Goal: Task Accomplishment & Management: Complete application form

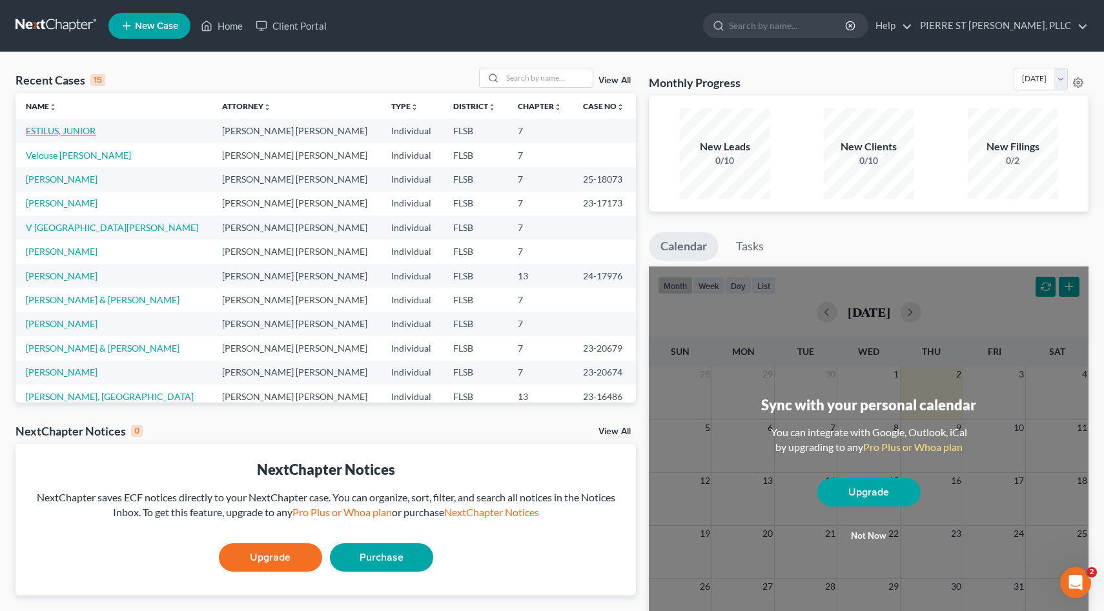
click at [73, 128] on link "ESTILUS, JUNIOR" at bounding box center [61, 130] width 70 height 11
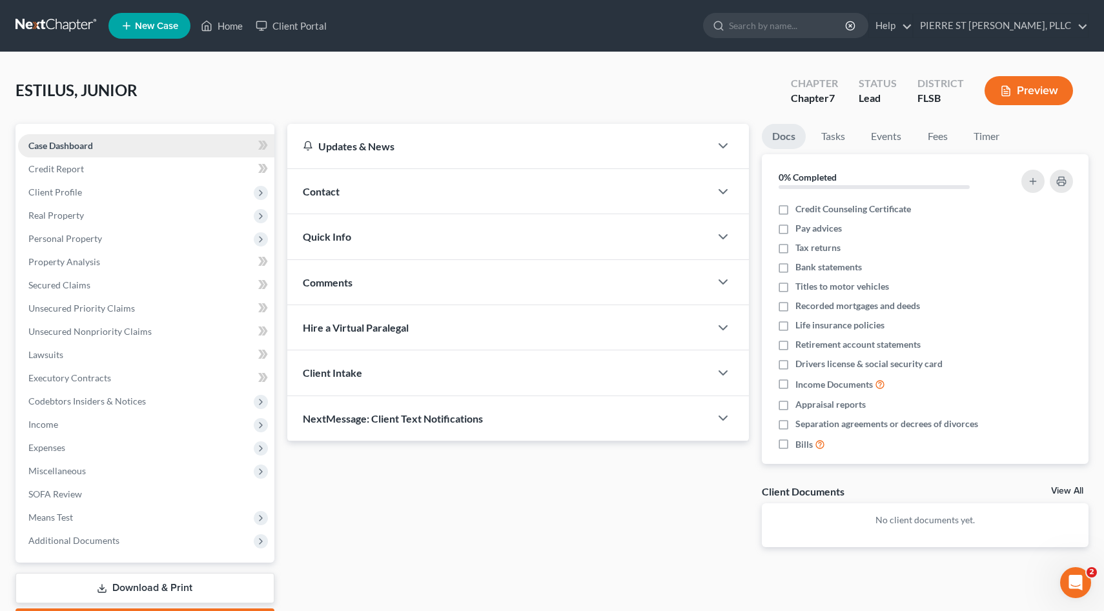
click at [58, 145] on span "Case Dashboard" at bounding box center [60, 145] width 65 height 11
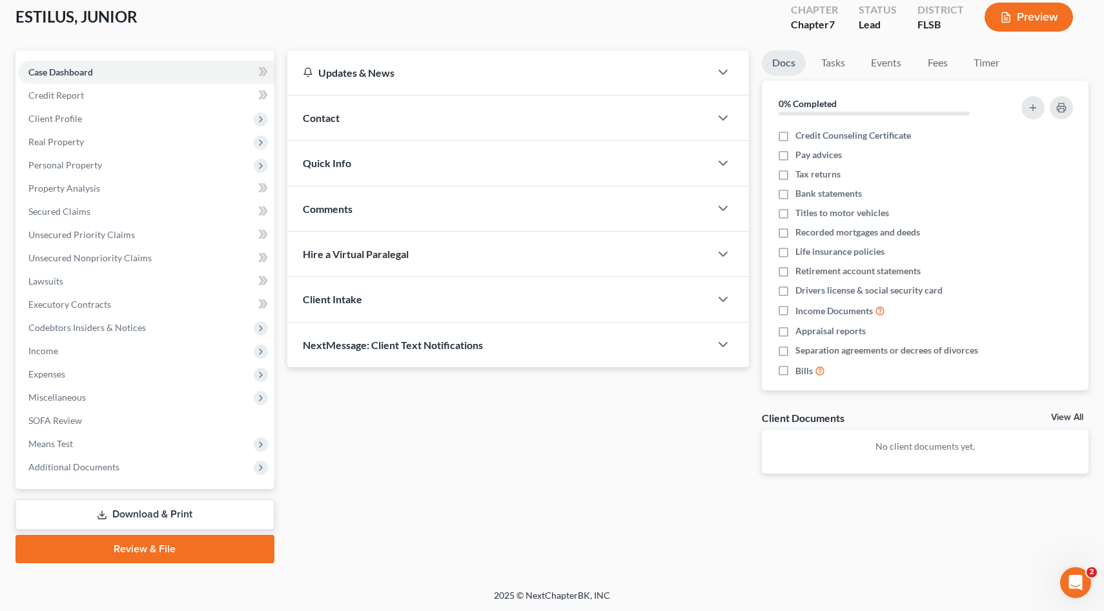
click at [134, 551] on link "Review & File" at bounding box center [144, 549] width 259 height 28
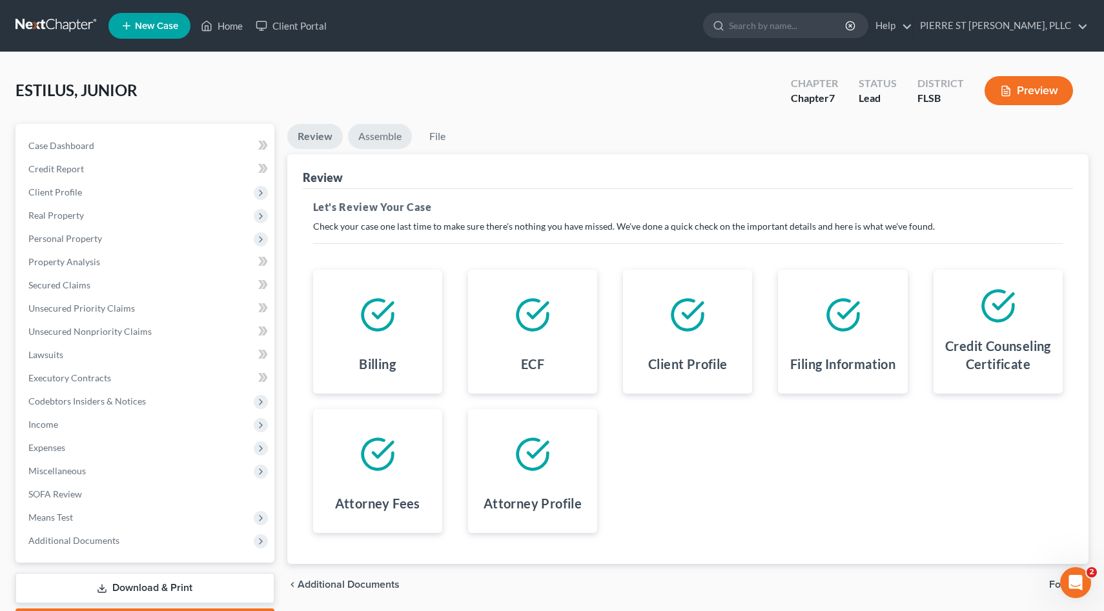
click at [385, 137] on link "Assemble" at bounding box center [380, 136] width 64 height 25
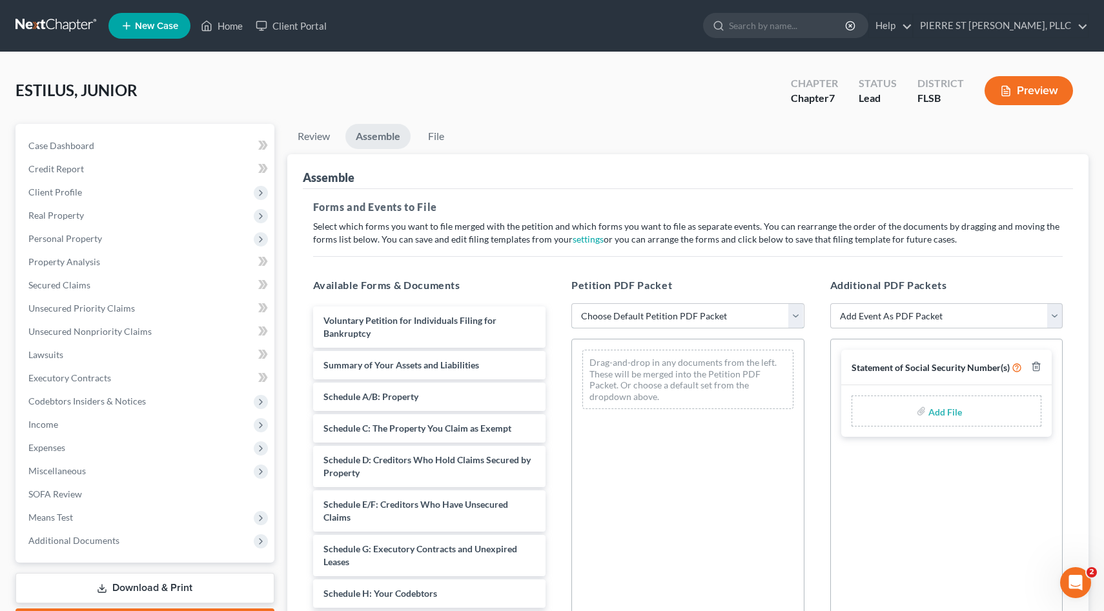
click at [735, 316] on select "Choose Default Petition PDF Packet Emergency Filing (Voluntary Petition and Cre…" at bounding box center [687, 316] width 233 height 26
select select "1"
click at [571, 303] on select "Choose Default Petition PDF Packet Emergency Filing (Voluntary Petition and Cre…" at bounding box center [687, 316] width 233 height 26
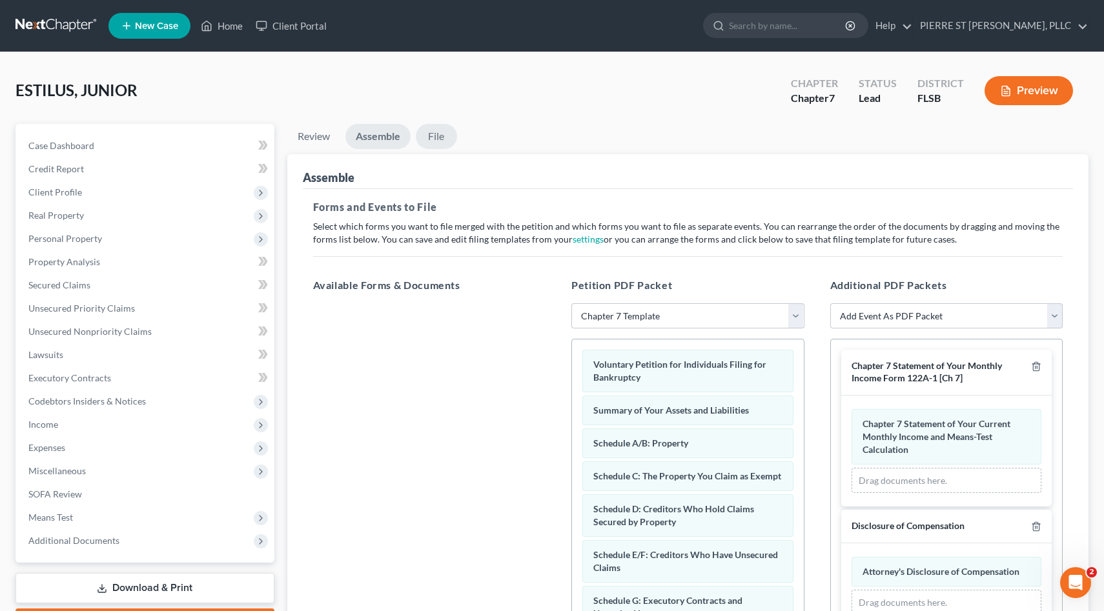
click at [438, 134] on link "File" at bounding box center [436, 136] width 41 height 25
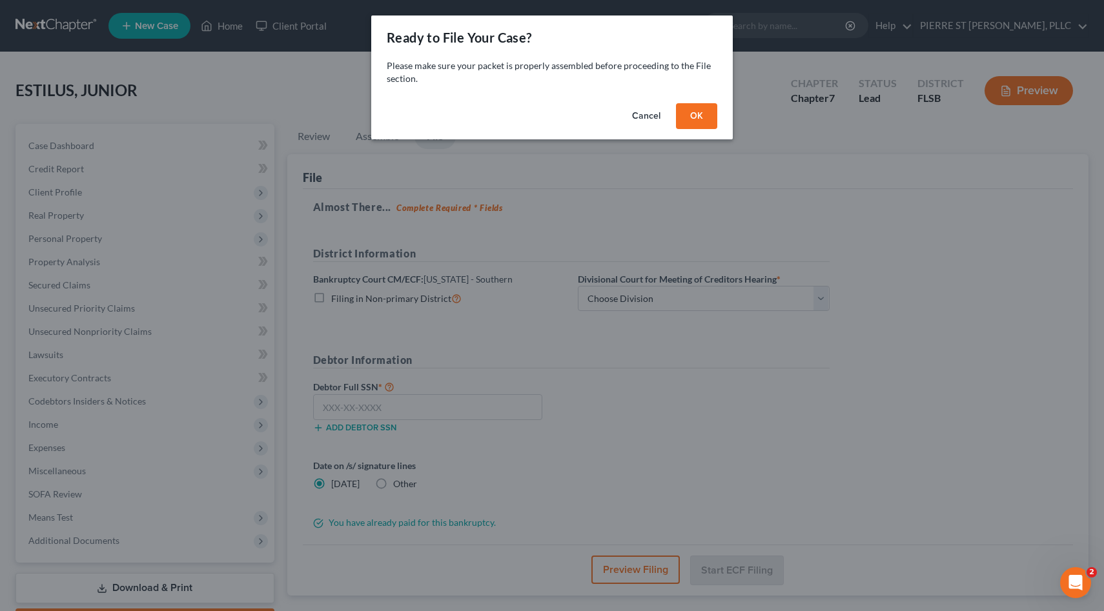
click at [697, 116] on button "OK" at bounding box center [696, 116] width 41 height 26
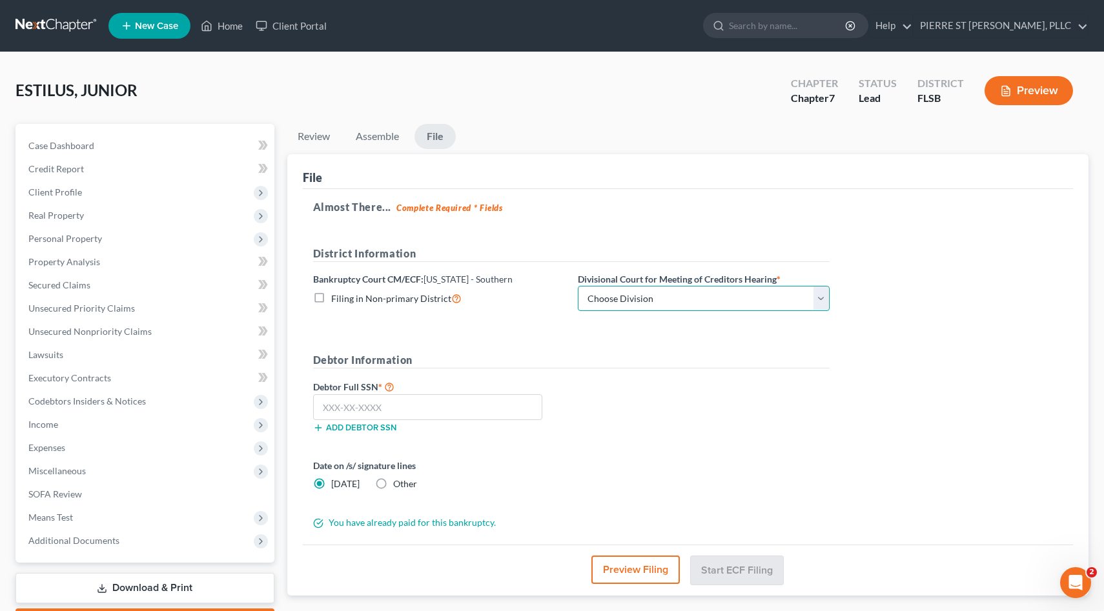
click at [777, 291] on select "Choose Division [GEOGRAPHIC_DATA] [GEOGRAPHIC_DATA] [GEOGRAPHIC_DATA]" at bounding box center [704, 299] width 252 height 26
select select "2"
click at [578, 286] on select "Choose Division [GEOGRAPHIC_DATA] [GEOGRAPHIC_DATA] [GEOGRAPHIC_DATA]" at bounding box center [704, 299] width 252 height 26
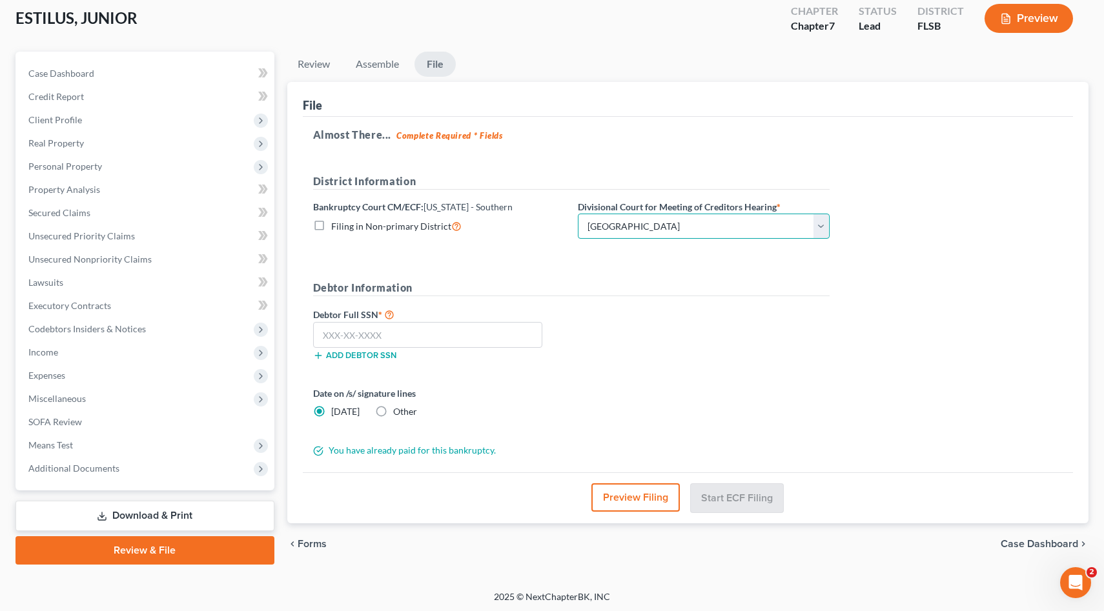
scroll to position [74, 0]
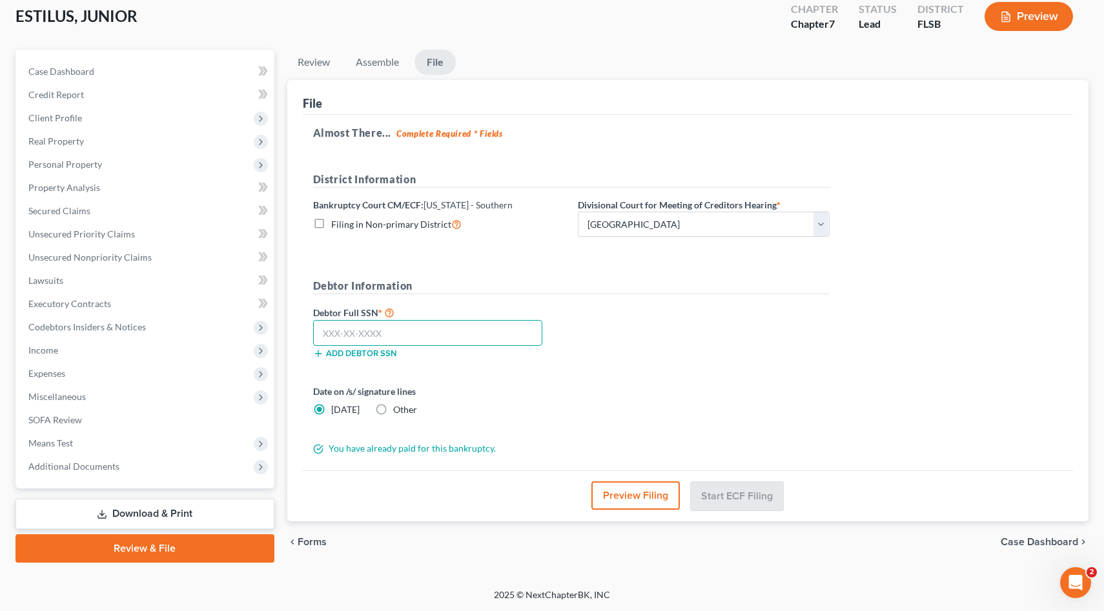
click at [432, 331] on input "text" at bounding box center [428, 333] width 230 height 26
type input "192-37-5705"
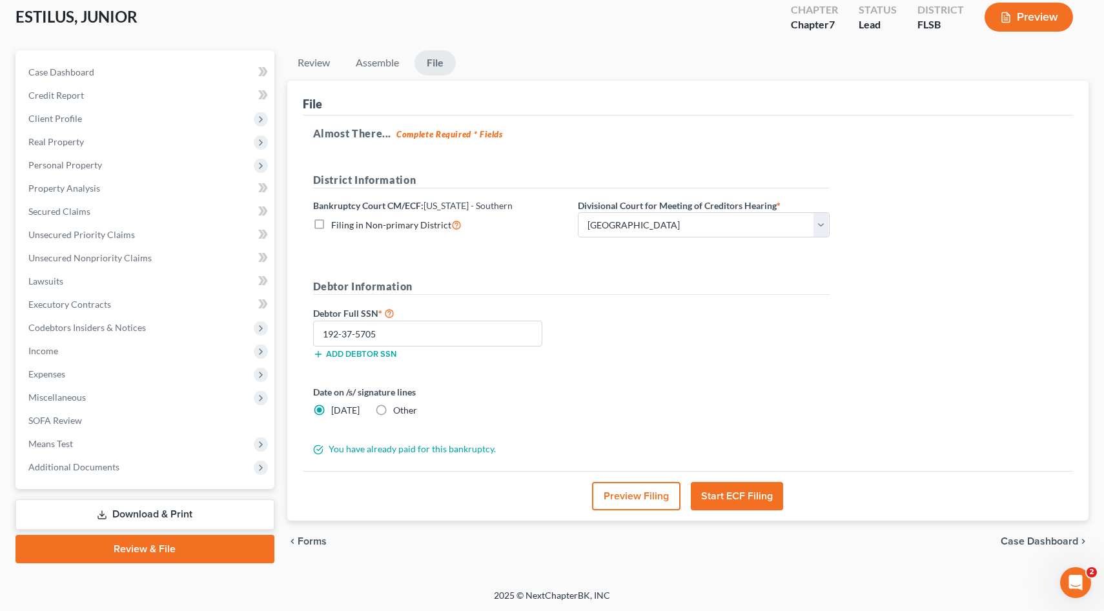
click at [722, 494] on button "Start ECF Filing" at bounding box center [737, 496] width 92 height 28
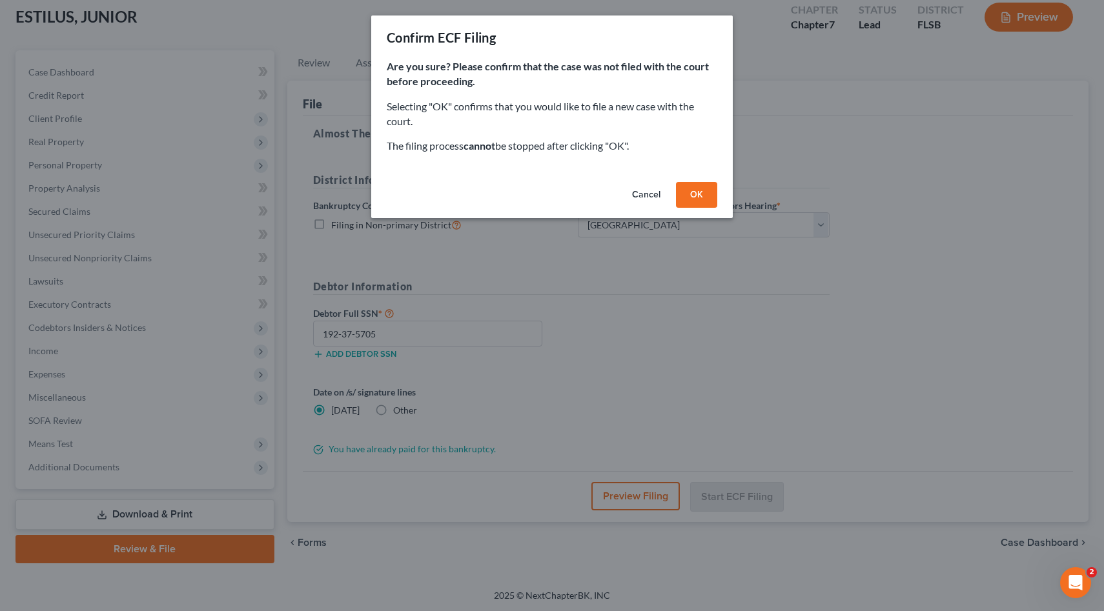
click at [694, 195] on button "OK" at bounding box center [696, 195] width 41 height 26
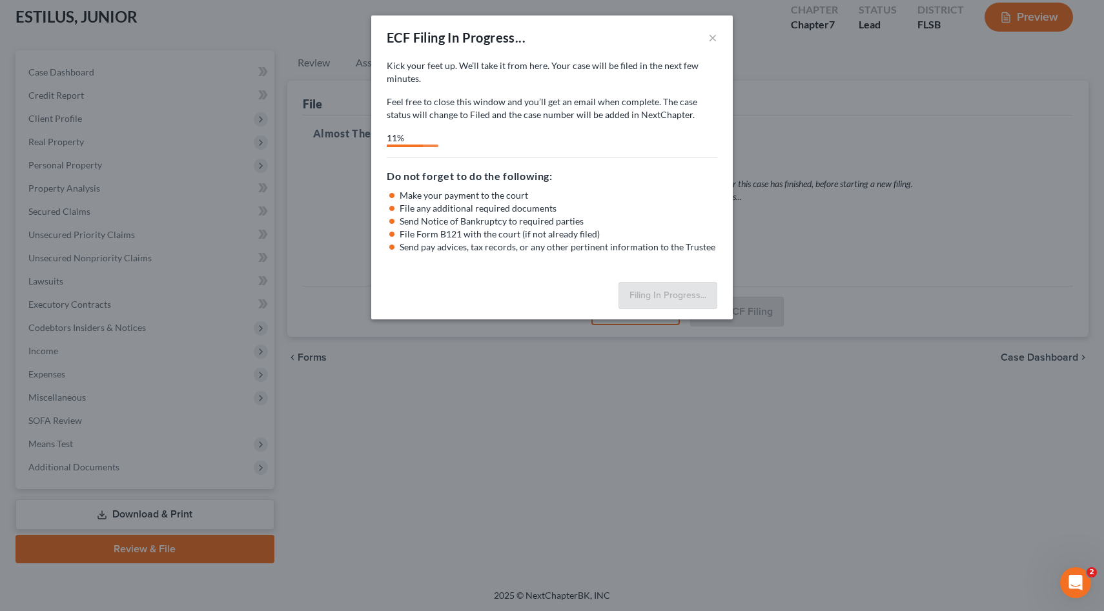
select select "2"
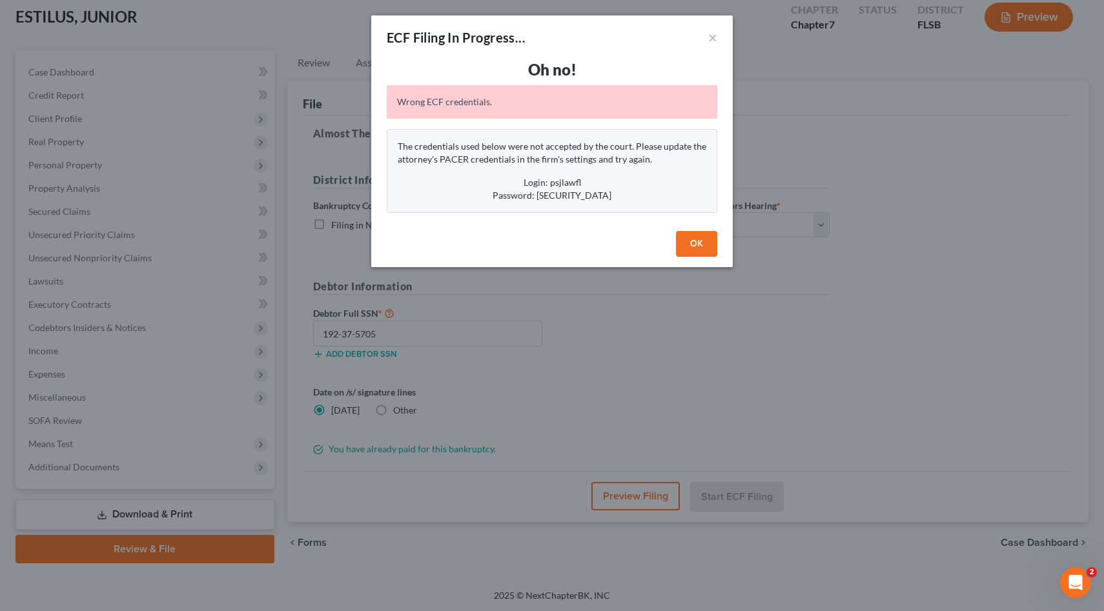
click at [693, 240] on button "OK" at bounding box center [696, 244] width 41 height 26
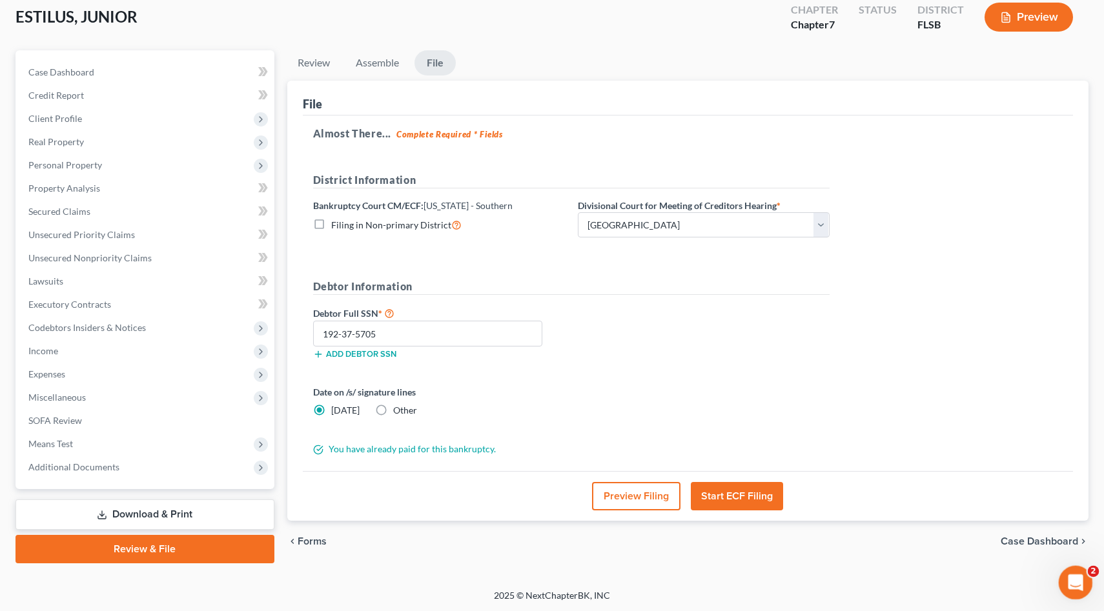
click at [1076, 578] on icon "Open Intercom Messenger" at bounding box center [1073, 581] width 21 height 21
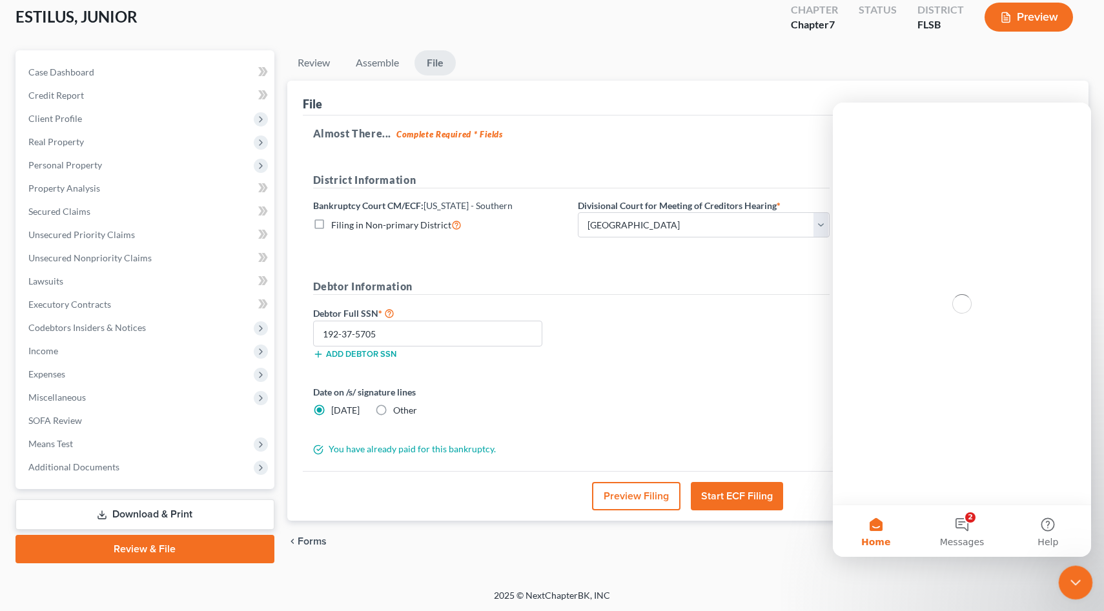
scroll to position [0, 0]
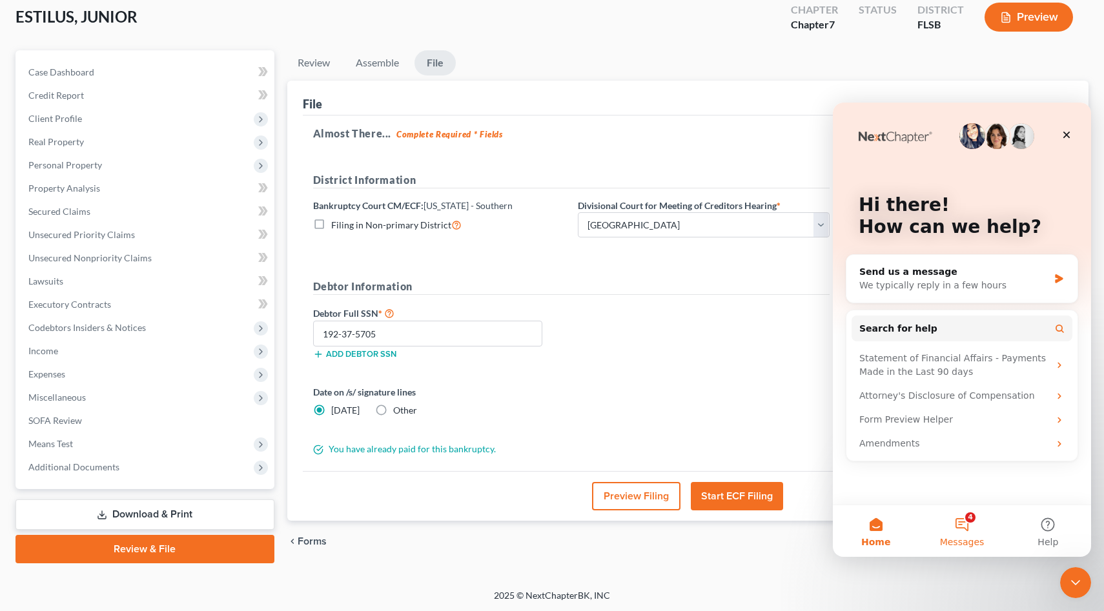
click at [964, 525] on button "4 Messages" at bounding box center [962, 531] width 86 height 52
